Goal: Transaction & Acquisition: Download file/media

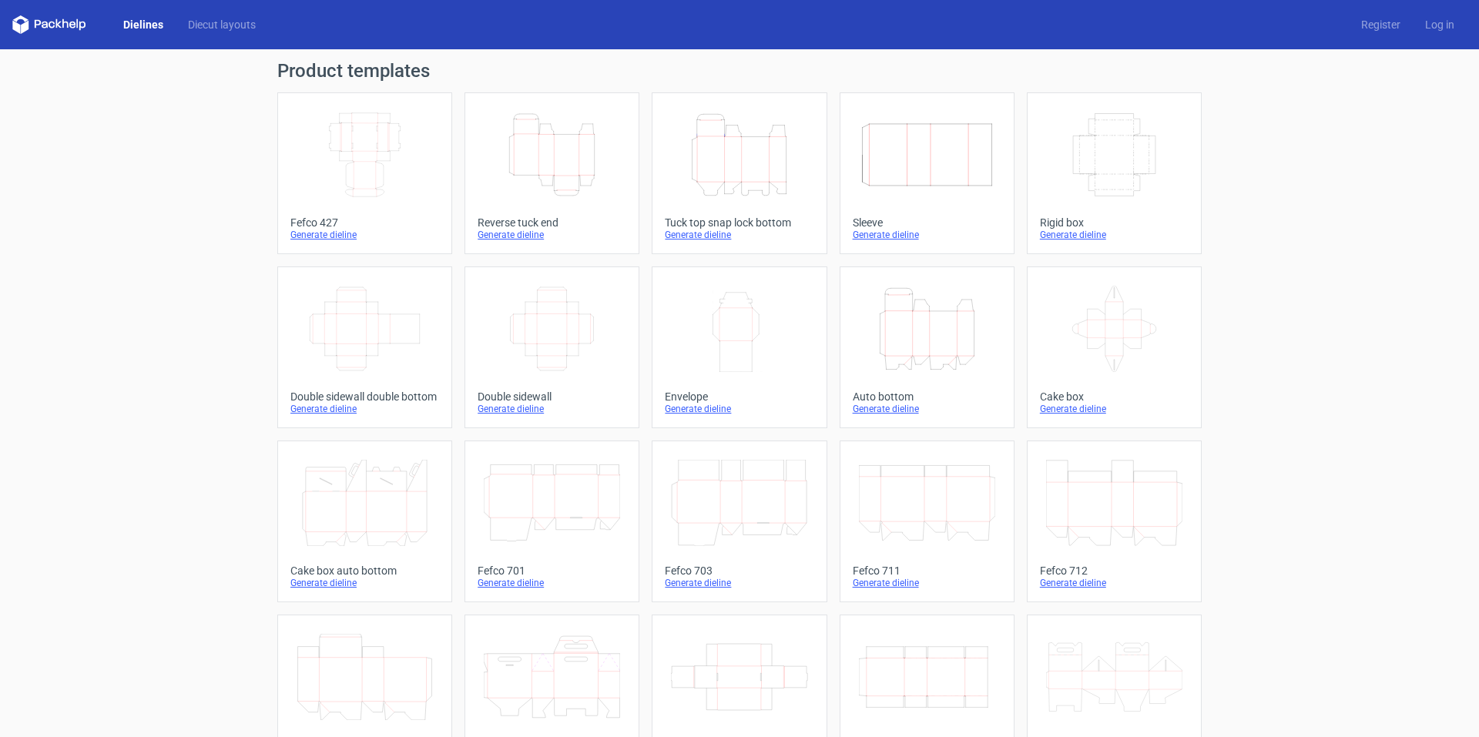
click at [759, 185] on icon "Height Depth Width" at bounding box center [739, 155] width 136 height 86
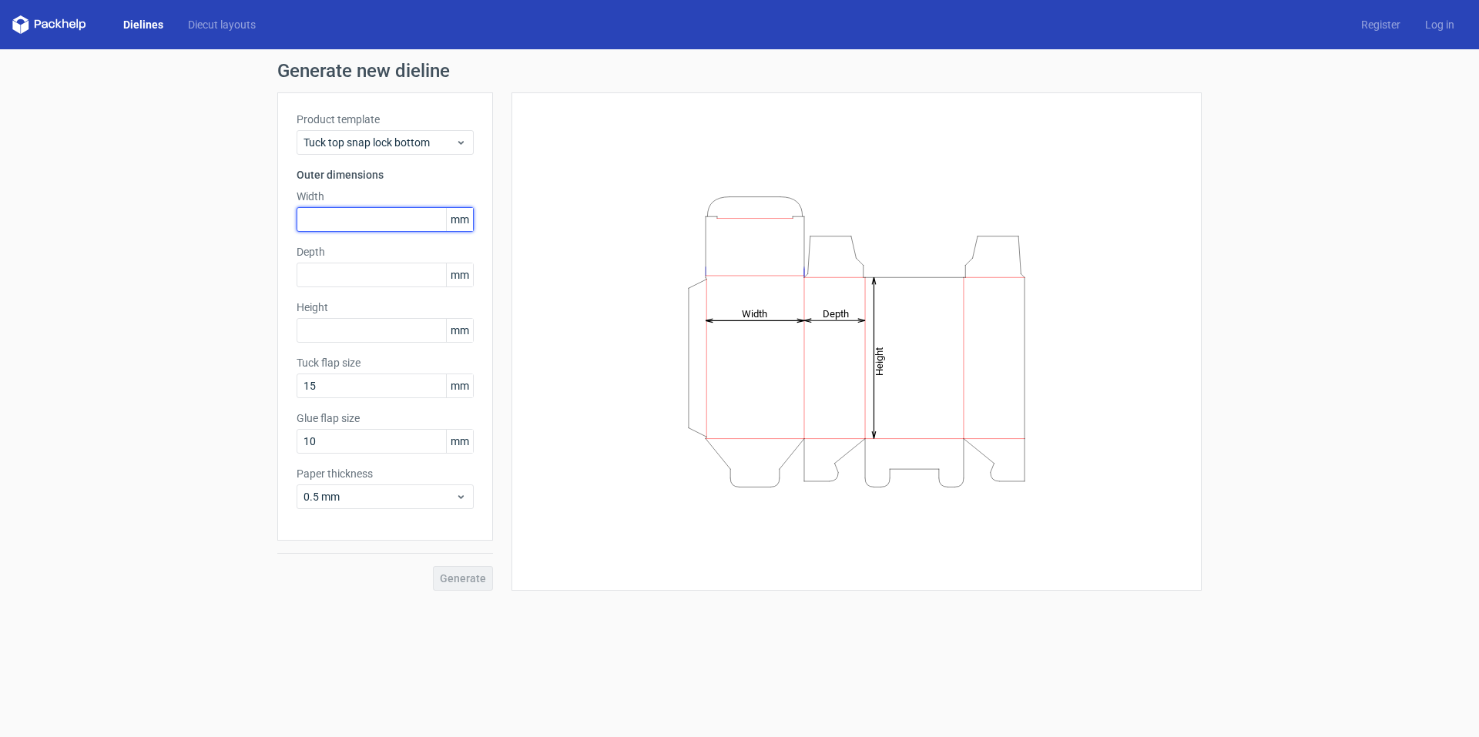
drag, startPoint x: 363, startPoint y: 217, endPoint x: 172, endPoint y: 202, distance: 192.4
click at [221, 199] on div "Generate new dieline Product template Tuck top snap lock bottom Outer dimension…" at bounding box center [739, 326] width 1479 height 554
drag, startPoint x: 333, startPoint y: 220, endPoint x: 256, endPoint y: 223, distance: 77.8
click at [256, 223] on div "Generate new dieline Product template Tuck top snap lock bottom Outer dimension…" at bounding box center [739, 326] width 1479 height 554
type input "205"
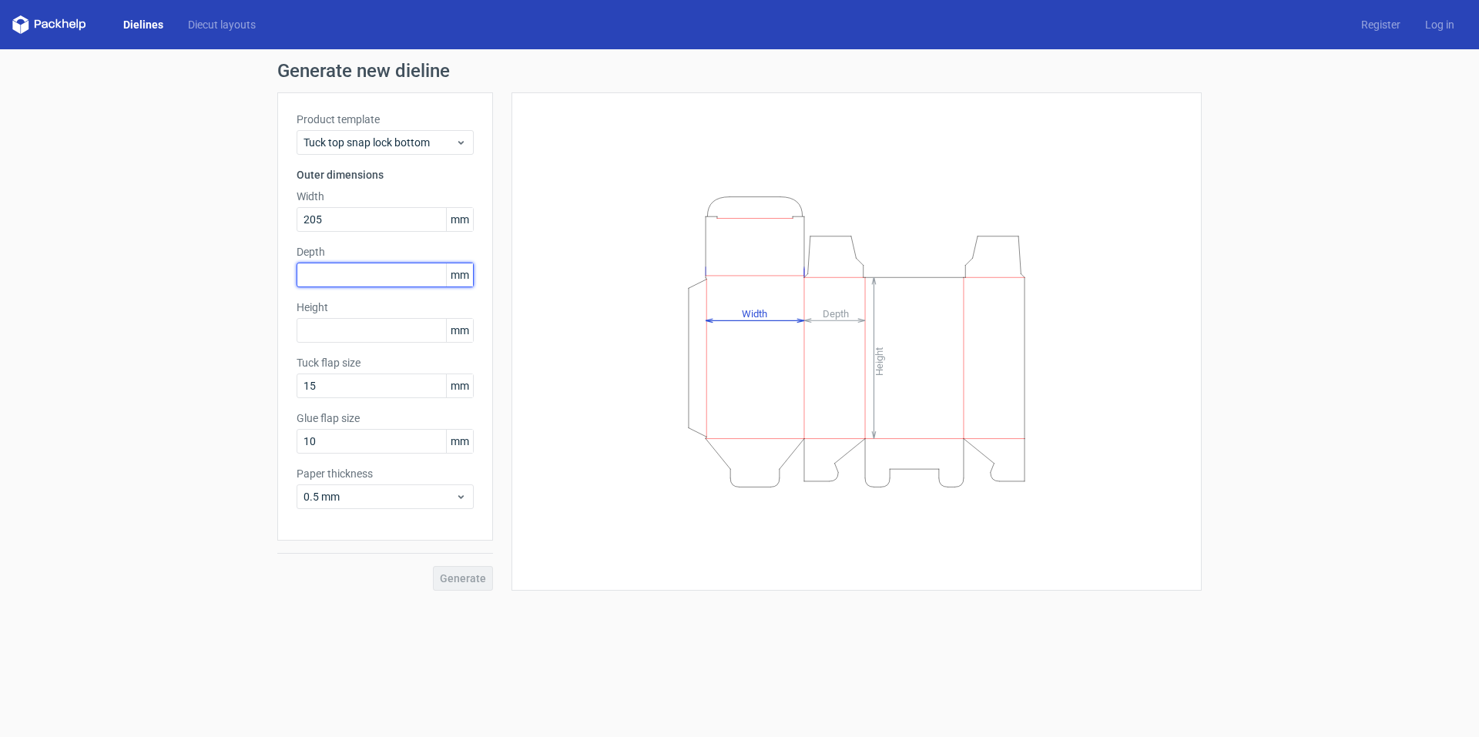
click at [335, 275] on input "text" at bounding box center [384, 275] width 177 height 25
type input "205"
click at [370, 314] on label "Height" at bounding box center [384, 307] width 177 height 15
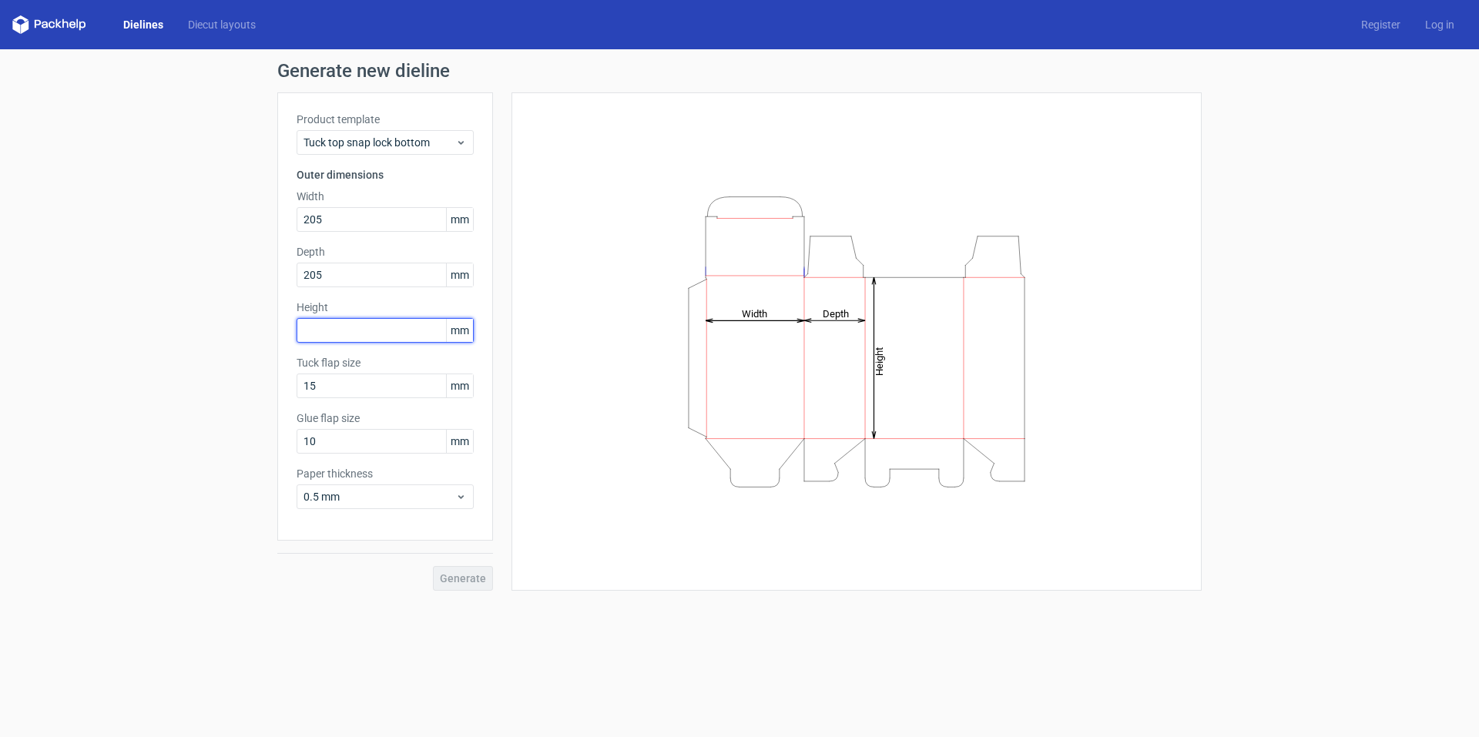
click at [380, 334] on input "text" at bounding box center [384, 330] width 177 height 25
type input "310"
click at [341, 382] on input "15" at bounding box center [384, 385] width 177 height 25
drag, startPoint x: 321, startPoint y: 387, endPoint x: 302, endPoint y: 387, distance: 19.3
click at [302, 387] on input "15" at bounding box center [384, 385] width 177 height 25
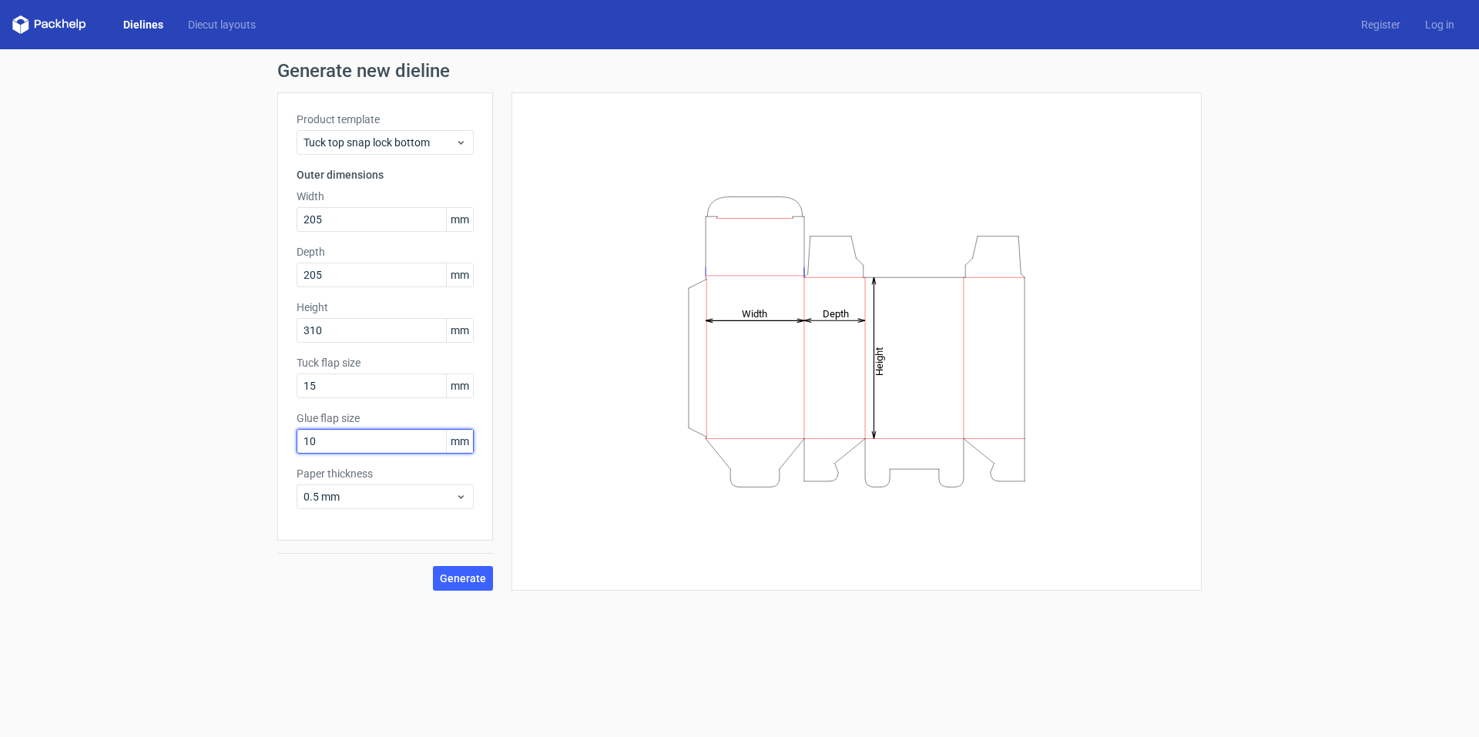
drag, startPoint x: 334, startPoint y: 441, endPoint x: 258, endPoint y: 440, distance: 76.3
click at [258, 440] on div "Generate new dieline Product template Tuck top snap lock bottom Outer dimension…" at bounding box center [739, 326] width 1479 height 554
type input "30"
click at [433, 566] on button "Generate" at bounding box center [463, 578] width 60 height 25
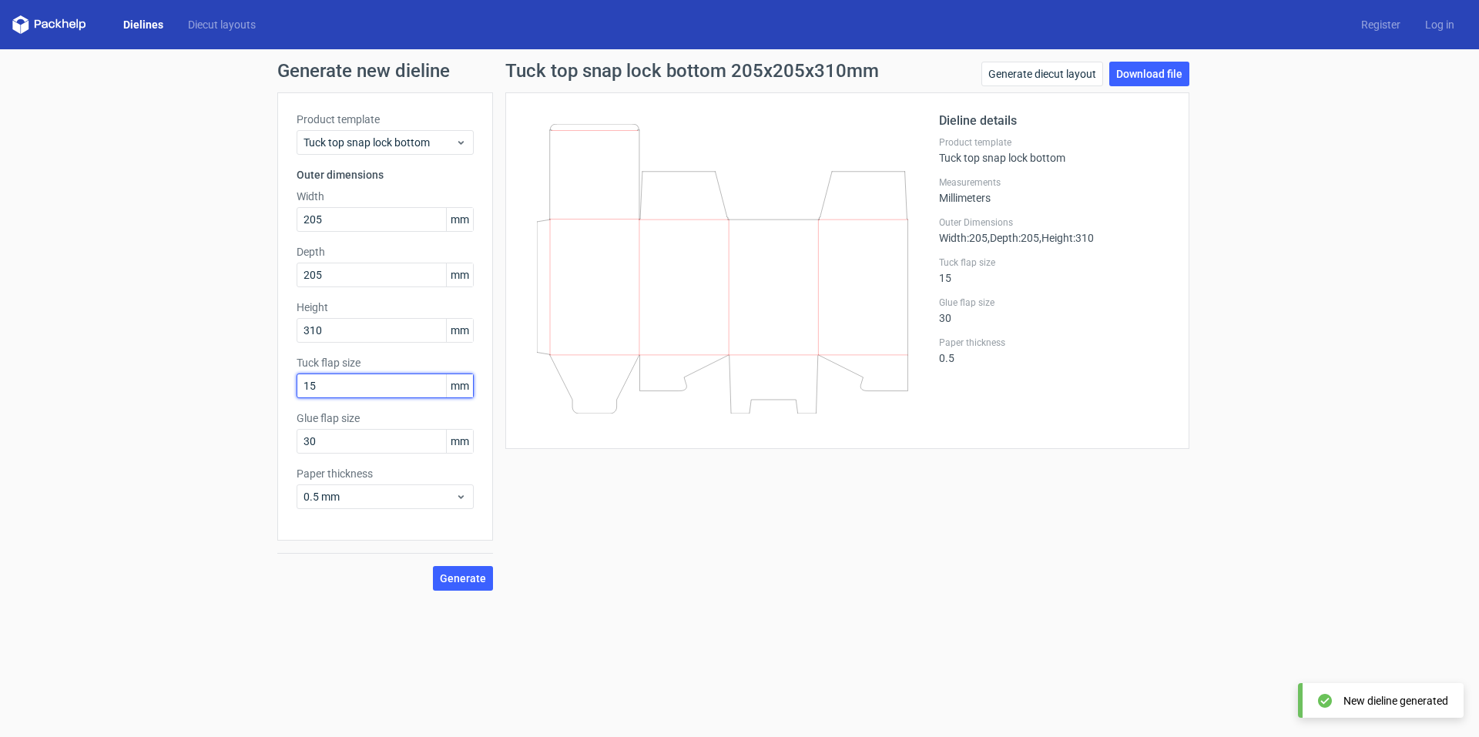
drag, startPoint x: 330, startPoint y: 387, endPoint x: 241, endPoint y: 376, distance: 90.0
click at [245, 378] on div "Generate new dieline Product template Tuck top snap lock bottom Outer dimension…" at bounding box center [739, 326] width 1479 height 554
type input "30"
click at [433, 566] on button "Generate" at bounding box center [463, 578] width 60 height 25
click at [414, 417] on label "Glue flap size" at bounding box center [384, 417] width 177 height 15
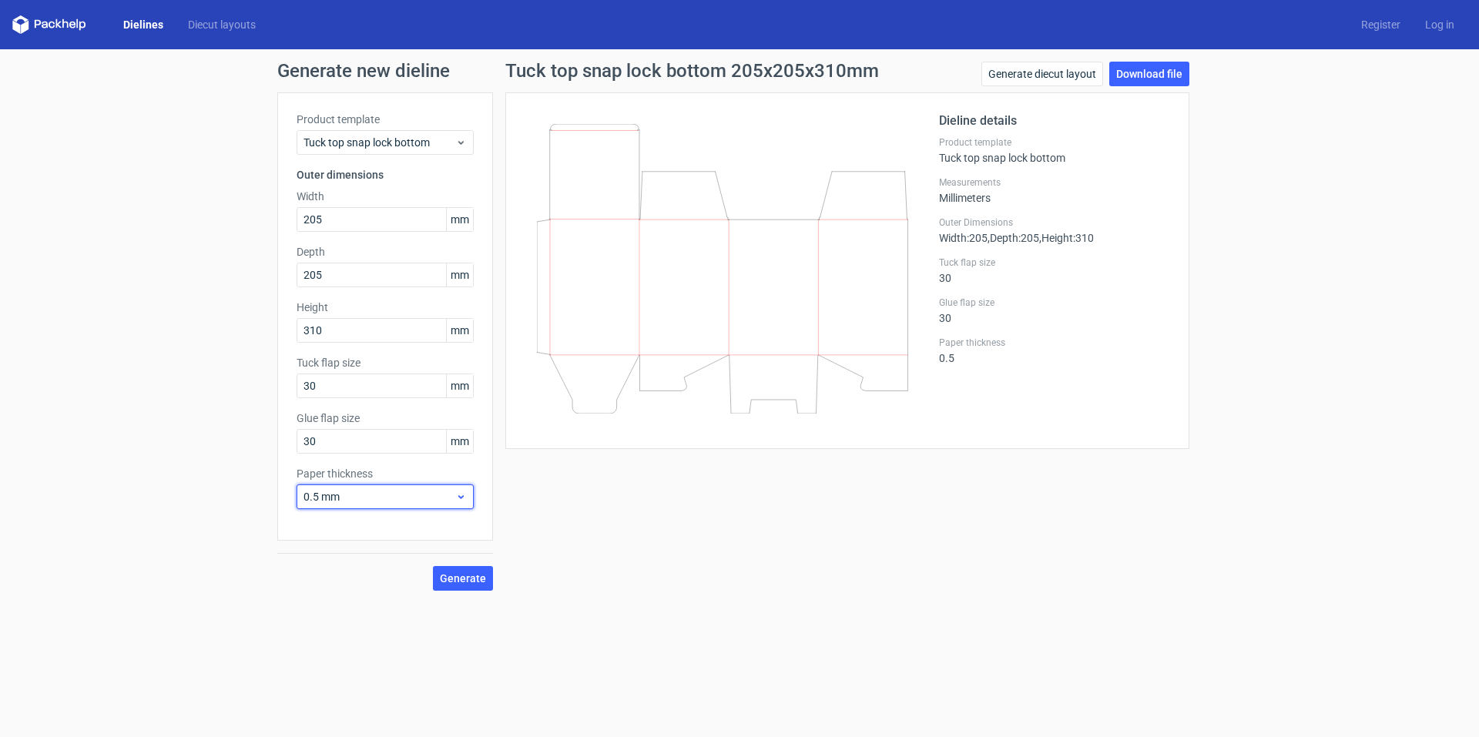
click at [463, 497] on use at bounding box center [460, 497] width 5 height 4
click at [462, 497] on use at bounding box center [460, 496] width 5 height 4
click at [460, 498] on icon at bounding box center [461, 497] width 12 height 12
click at [461, 498] on icon at bounding box center [461, 497] width 12 height 12
click at [319, 495] on span "0.5 mm" at bounding box center [379, 496] width 152 height 15
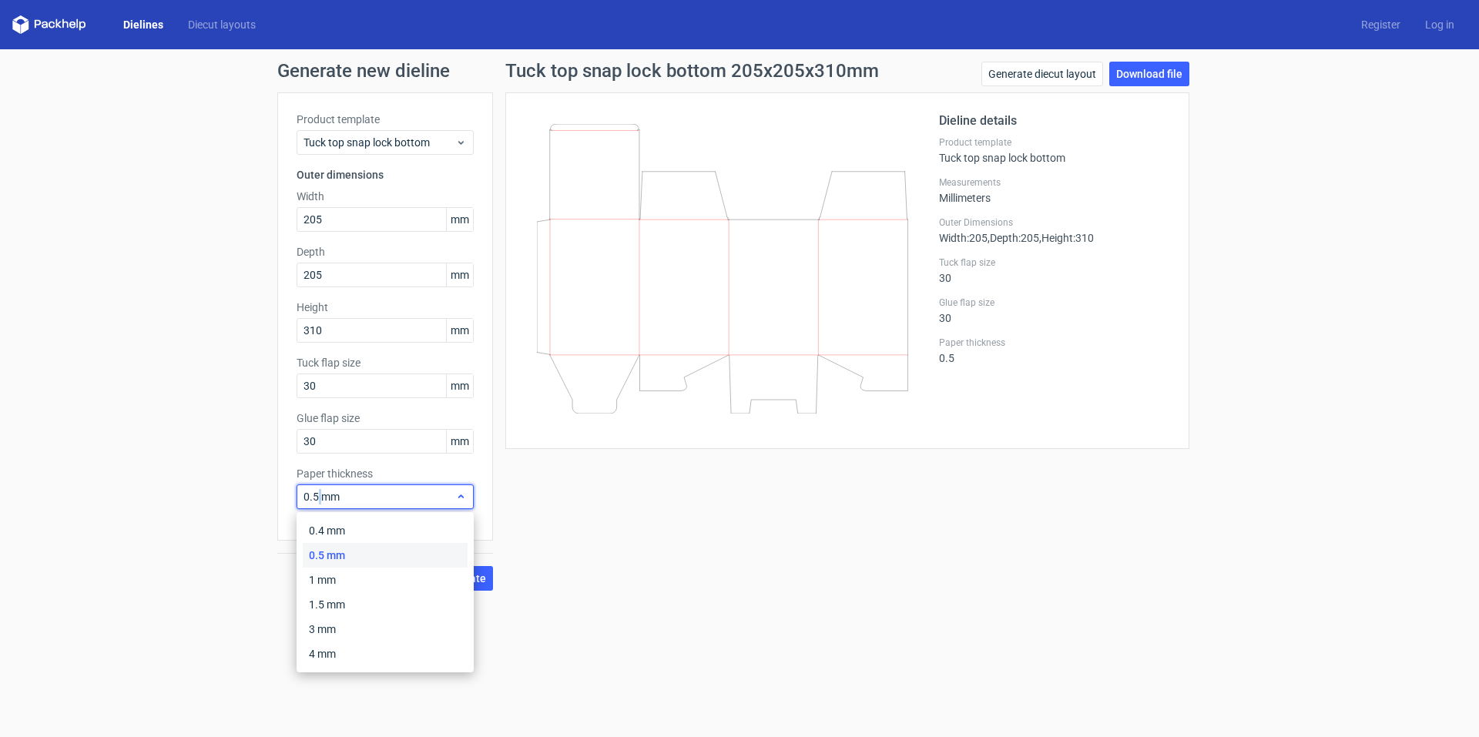
click at [319, 495] on span "0.5 mm" at bounding box center [379, 496] width 152 height 15
click at [378, 500] on span "0.5 mm" at bounding box center [379, 496] width 152 height 15
click at [411, 525] on div "Product template Tuck top snap lock bottom Outer dimensions Width 205 mm Depth …" at bounding box center [385, 316] width 216 height 448
click at [462, 498] on icon at bounding box center [461, 497] width 12 height 12
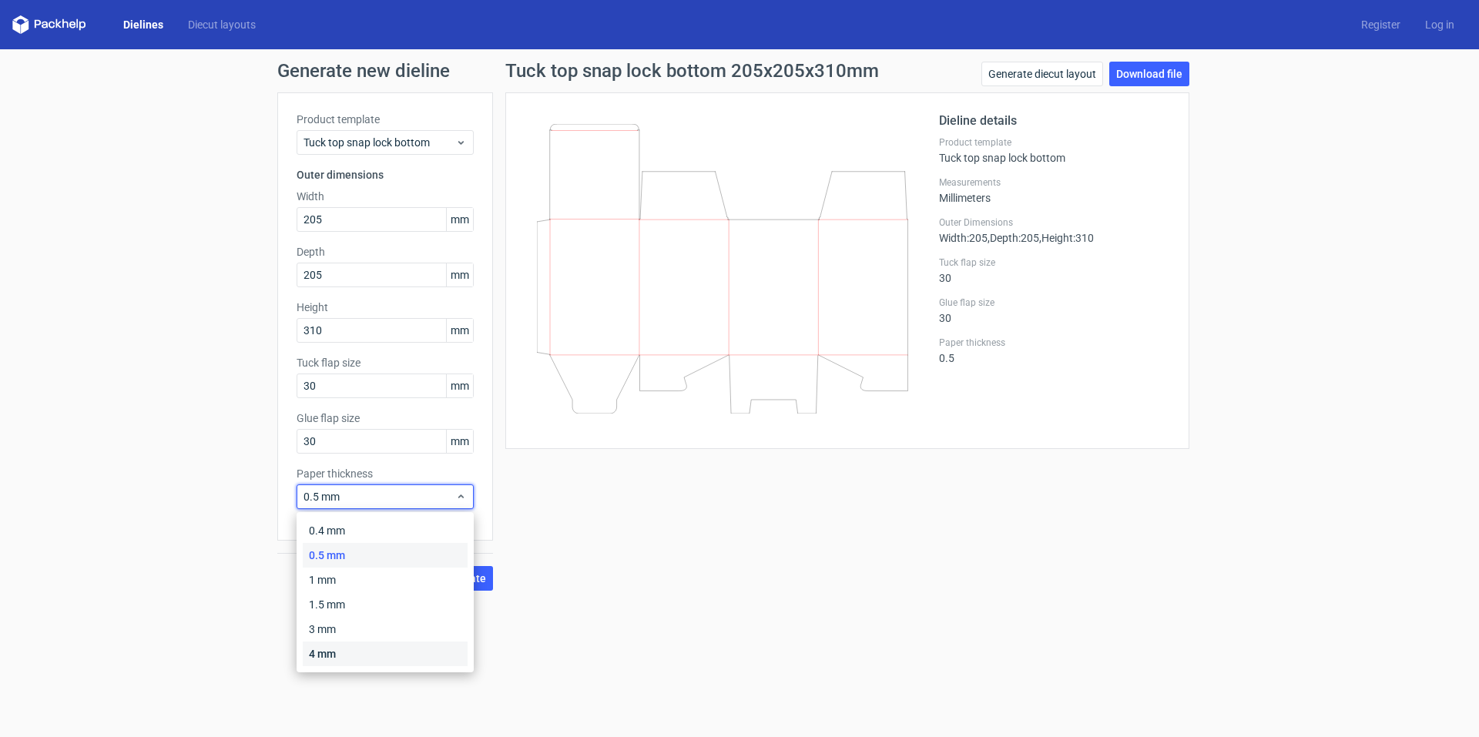
click at [332, 649] on div "4 mm" at bounding box center [385, 653] width 165 height 25
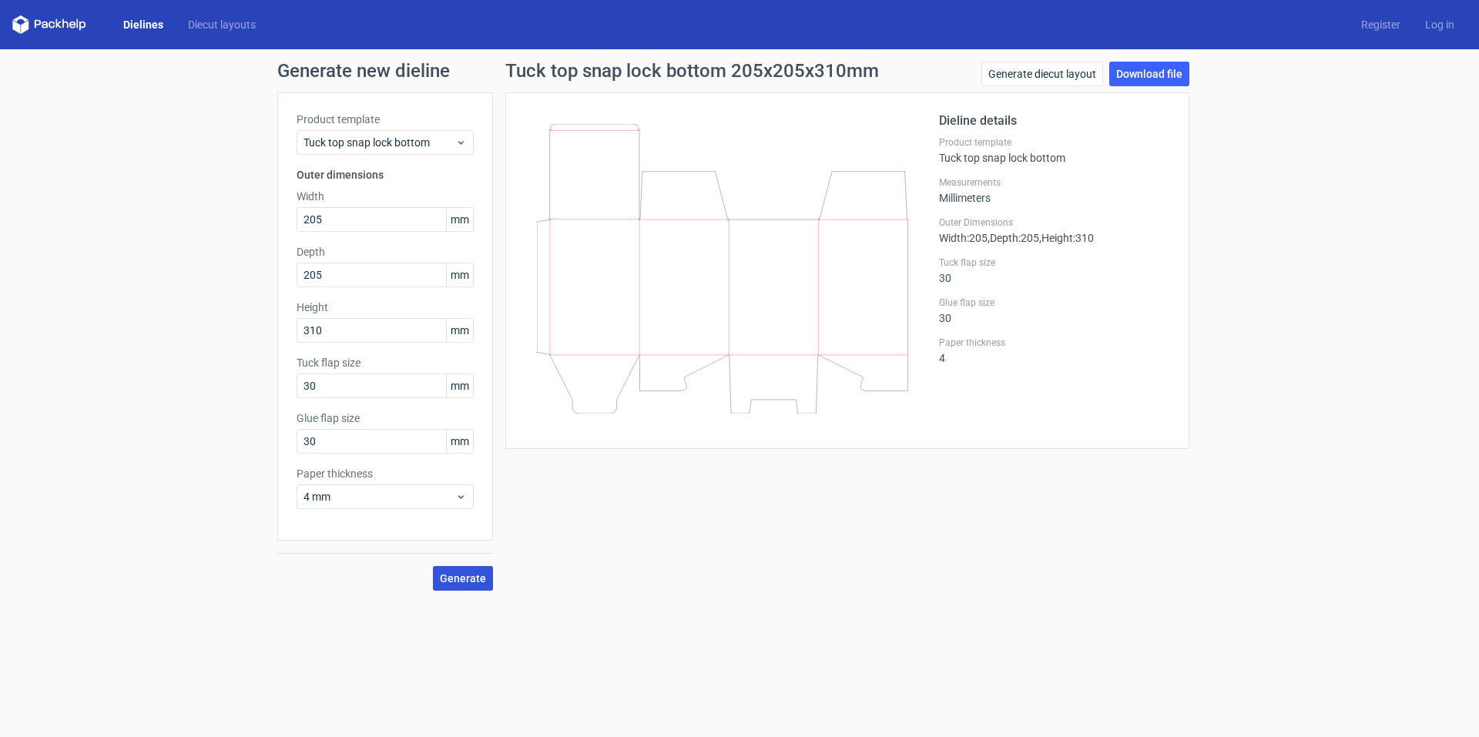
click at [456, 578] on span "Generate" at bounding box center [463, 578] width 46 height 11
click at [1142, 79] on link "Download file" at bounding box center [1149, 74] width 80 height 25
click at [465, 141] on icon at bounding box center [461, 142] width 12 height 12
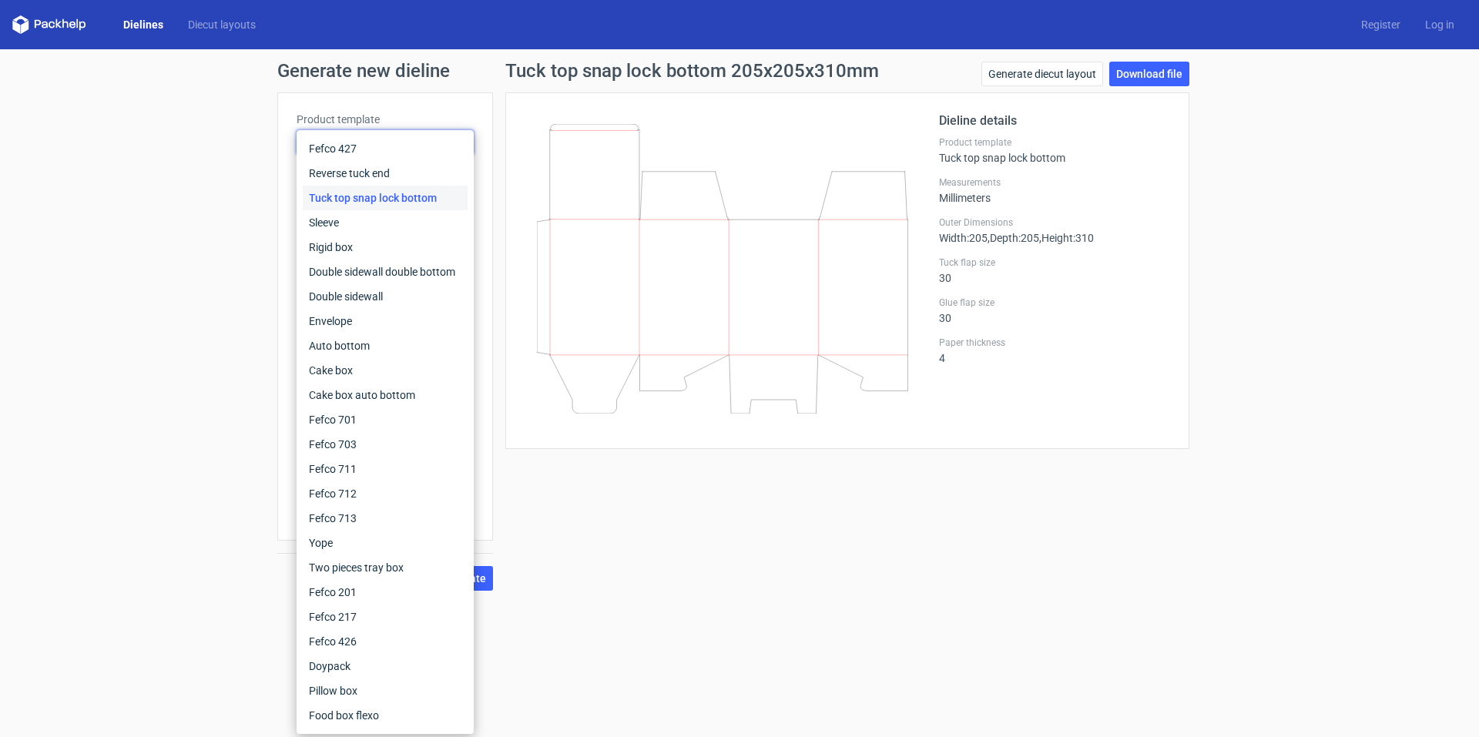
click at [501, 103] on div "Tuck top snap lock bottom 205x205x310mm Generate diecut layout Download file Di…" at bounding box center [847, 326] width 708 height 529
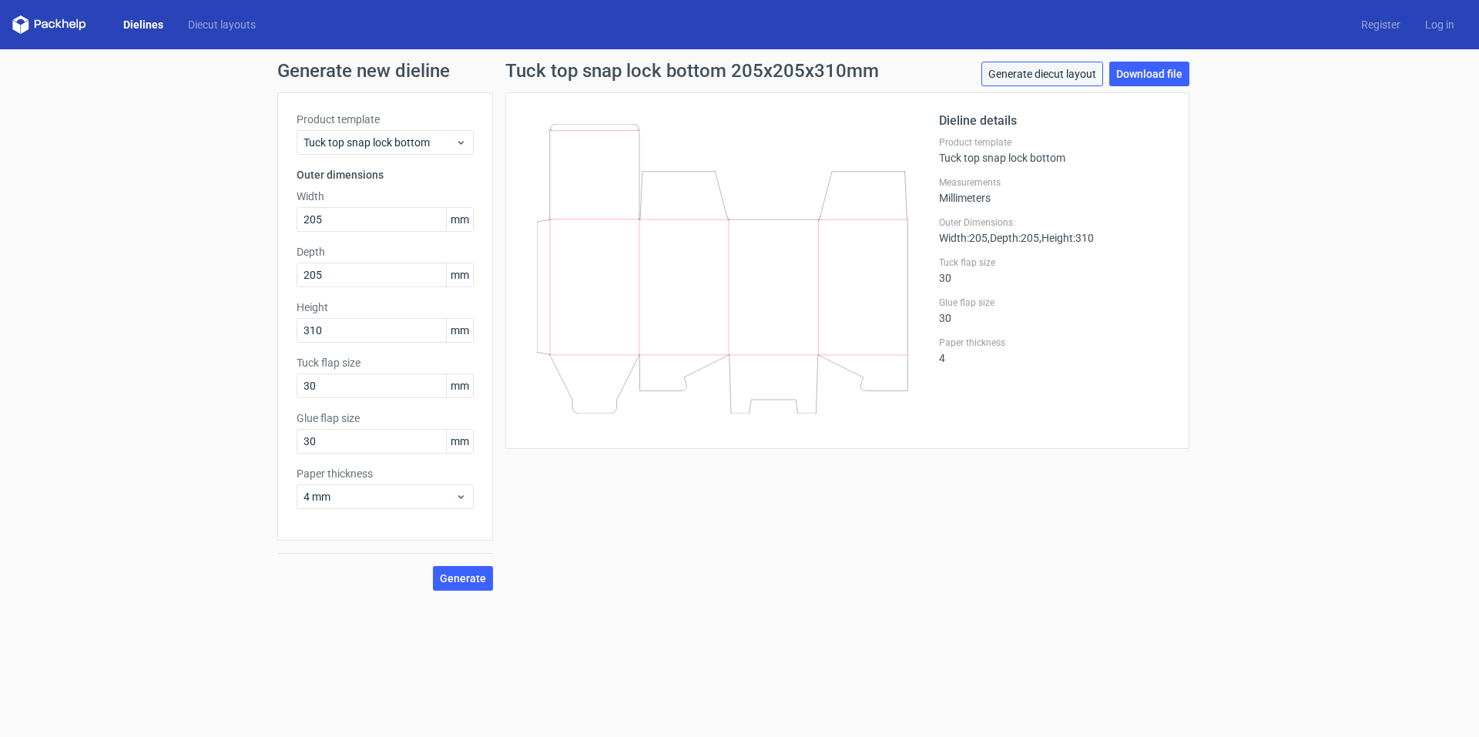
click at [1060, 79] on link "Generate diecut layout" at bounding box center [1042, 74] width 122 height 25
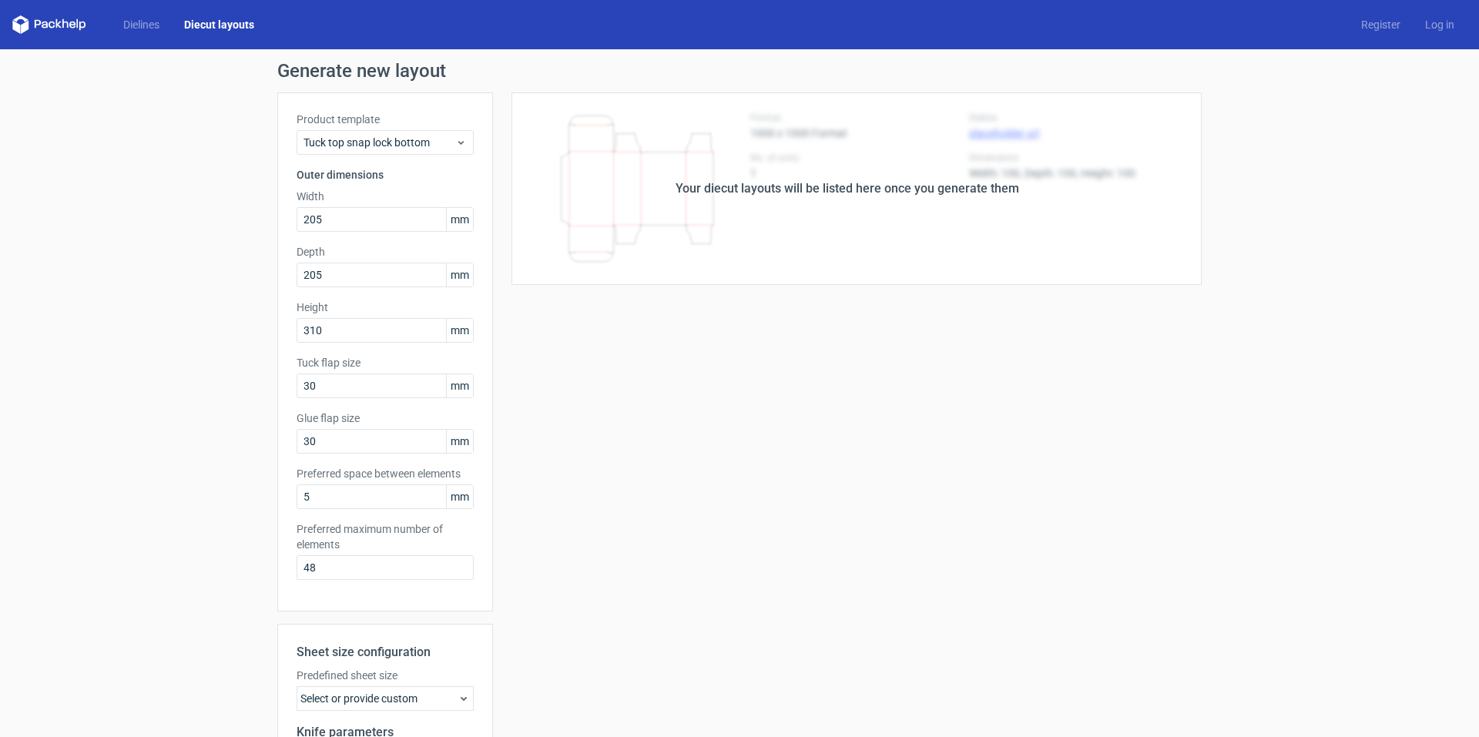
click at [749, 189] on div "Your diecut layouts will be listed here once you generate them" at bounding box center [846, 188] width 343 height 18
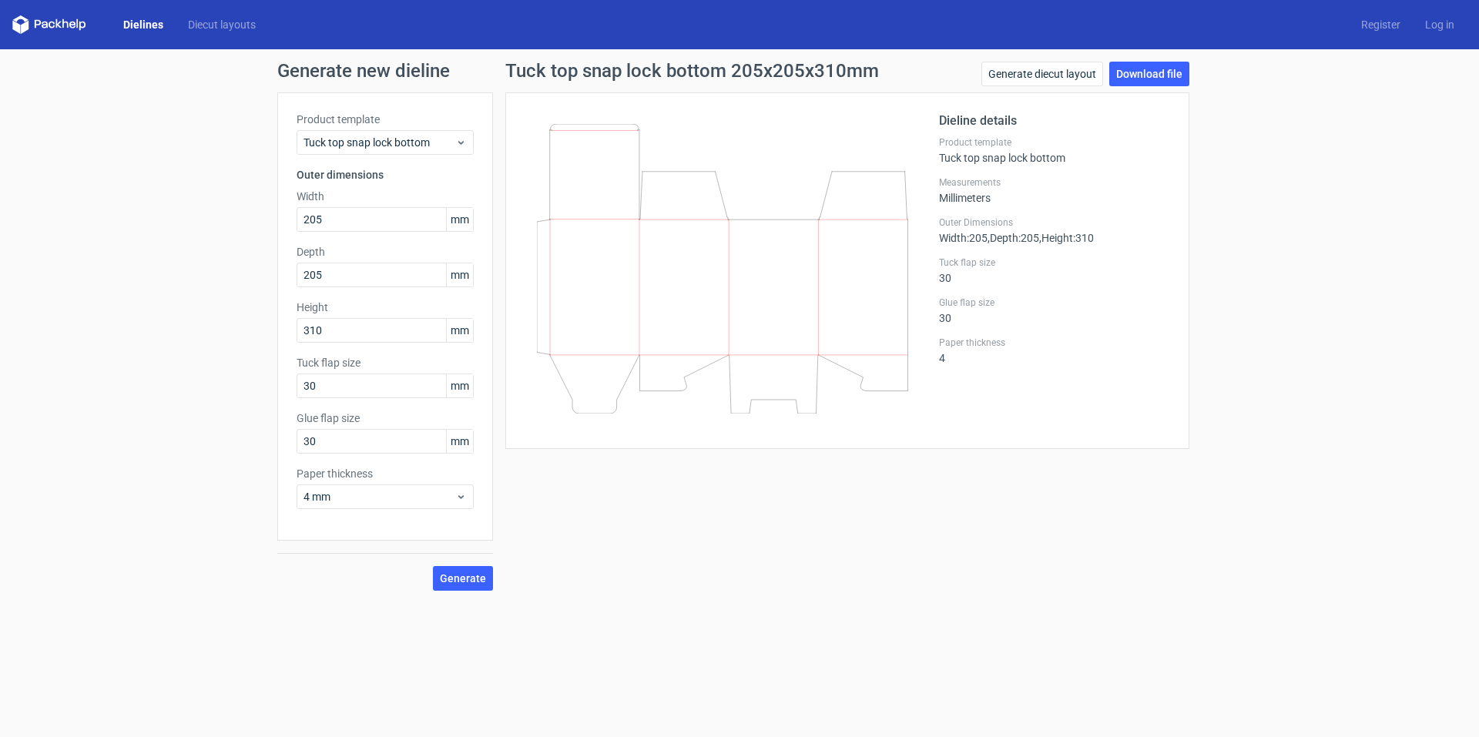
drag, startPoint x: 772, startPoint y: 257, endPoint x: 620, endPoint y: 582, distance: 358.6
click at [620, 581] on div "Tuck top snap lock bottom 205x205x310mm Generate diecut layout Download file Di…" at bounding box center [847, 326] width 708 height 529
click at [1165, 72] on link "Download file" at bounding box center [1149, 74] width 80 height 25
